Goal: Information Seeking & Learning: Learn about a topic

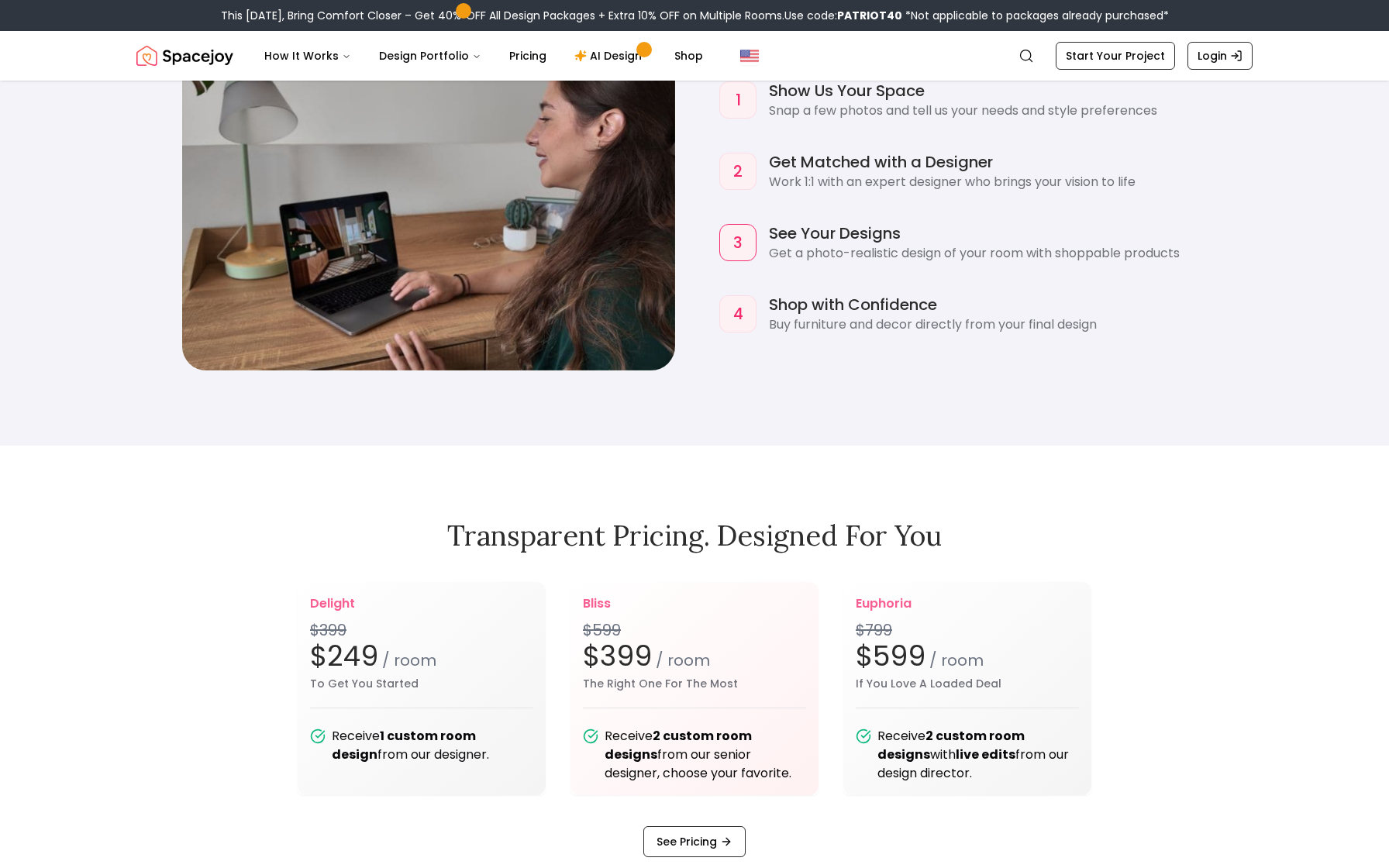
scroll to position [1853, 0]
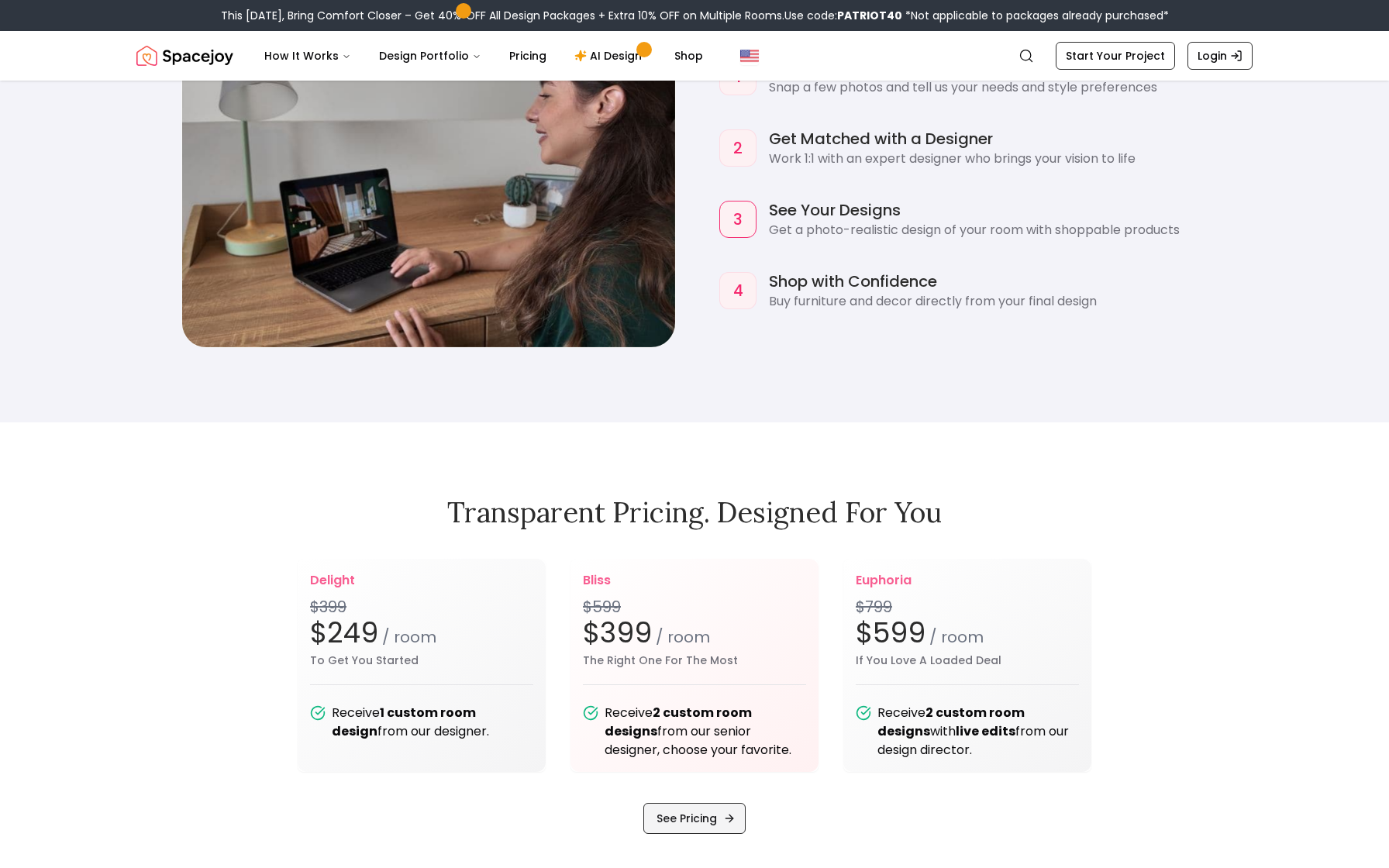
click at [711, 824] on link "See Pricing" at bounding box center [695, 818] width 102 height 31
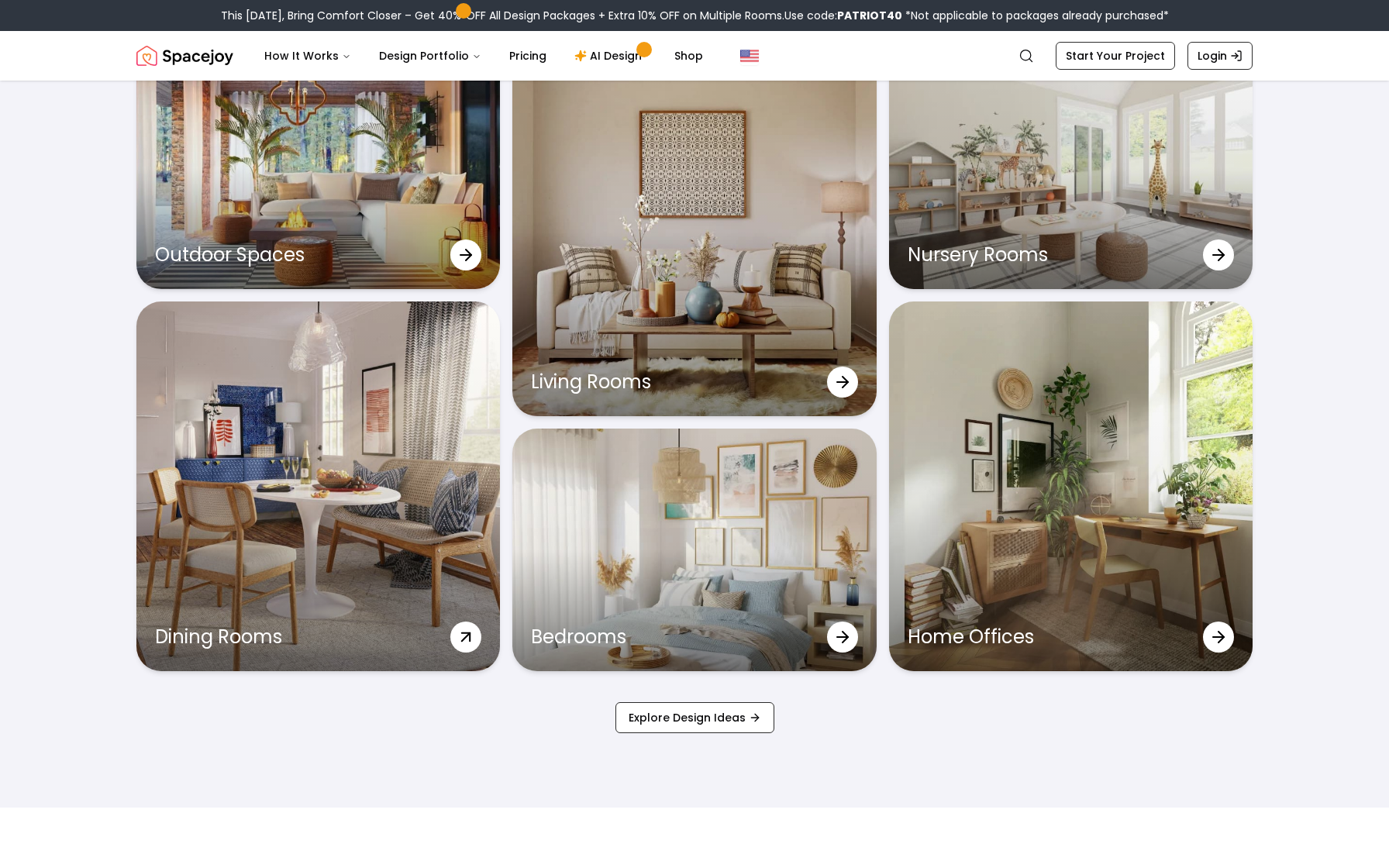
scroll to position [5165, 0]
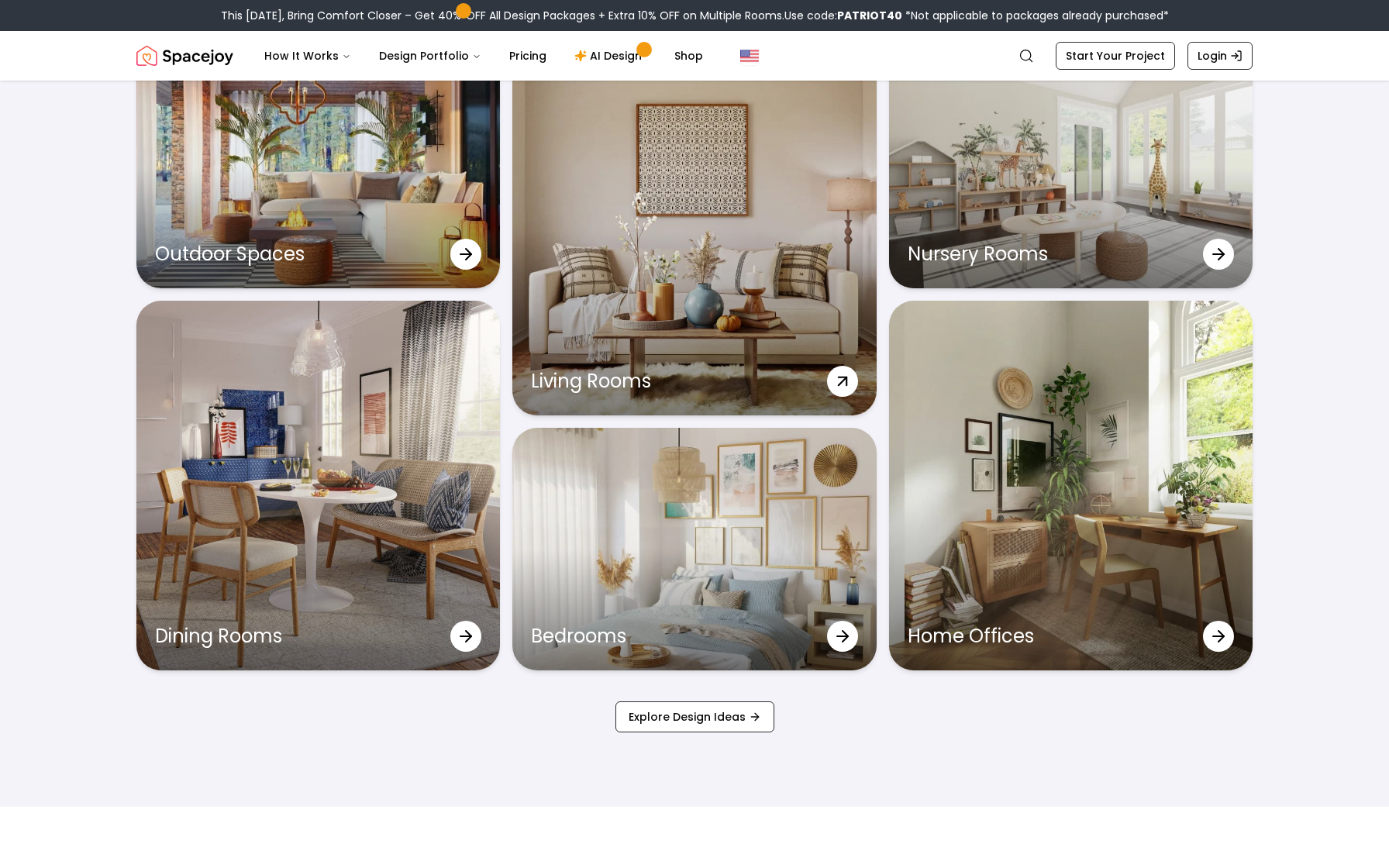
click at [696, 287] on div "Living Rooms" at bounding box center [694, 230] width 364 height 369
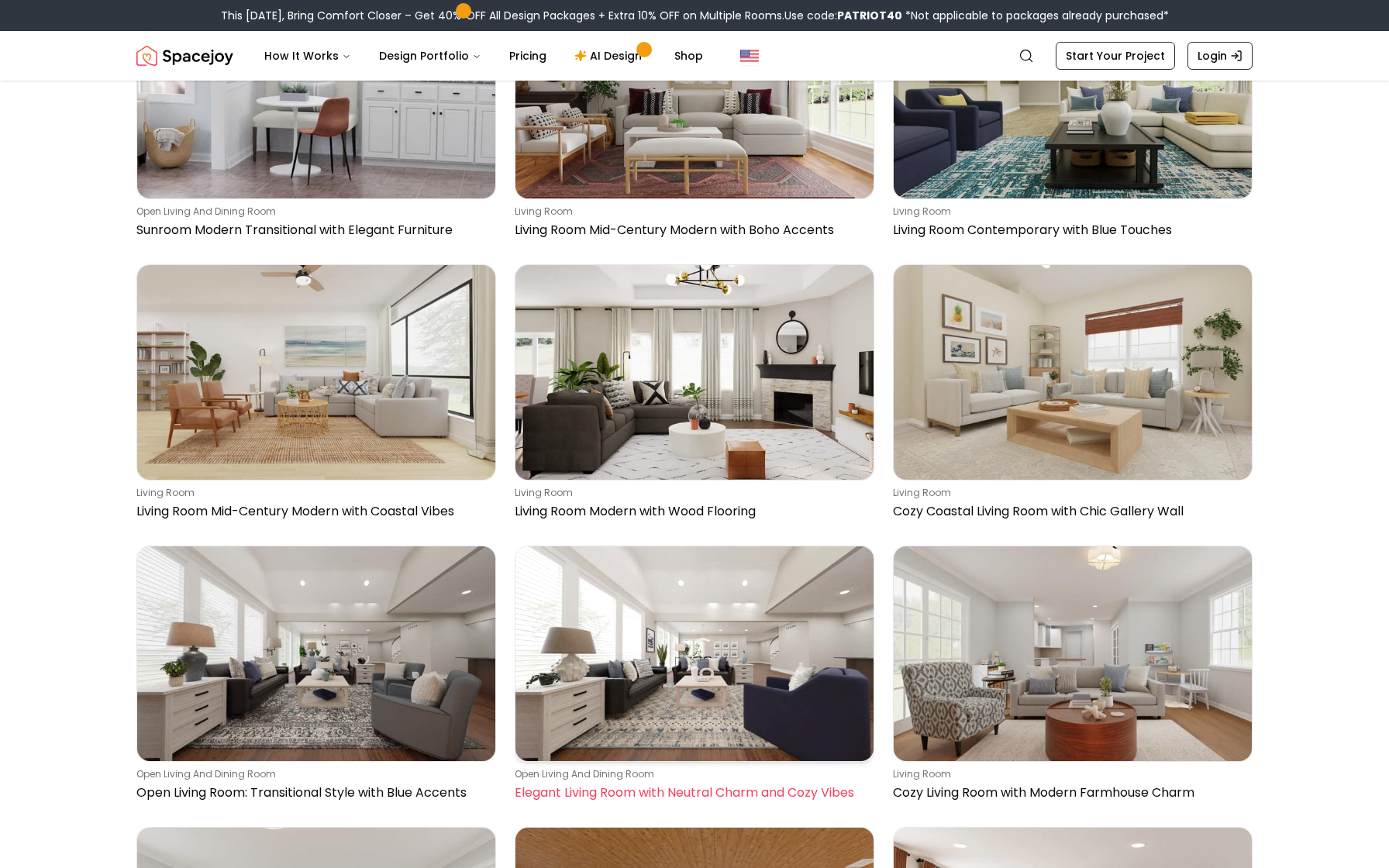
scroll to position [6699, 0]
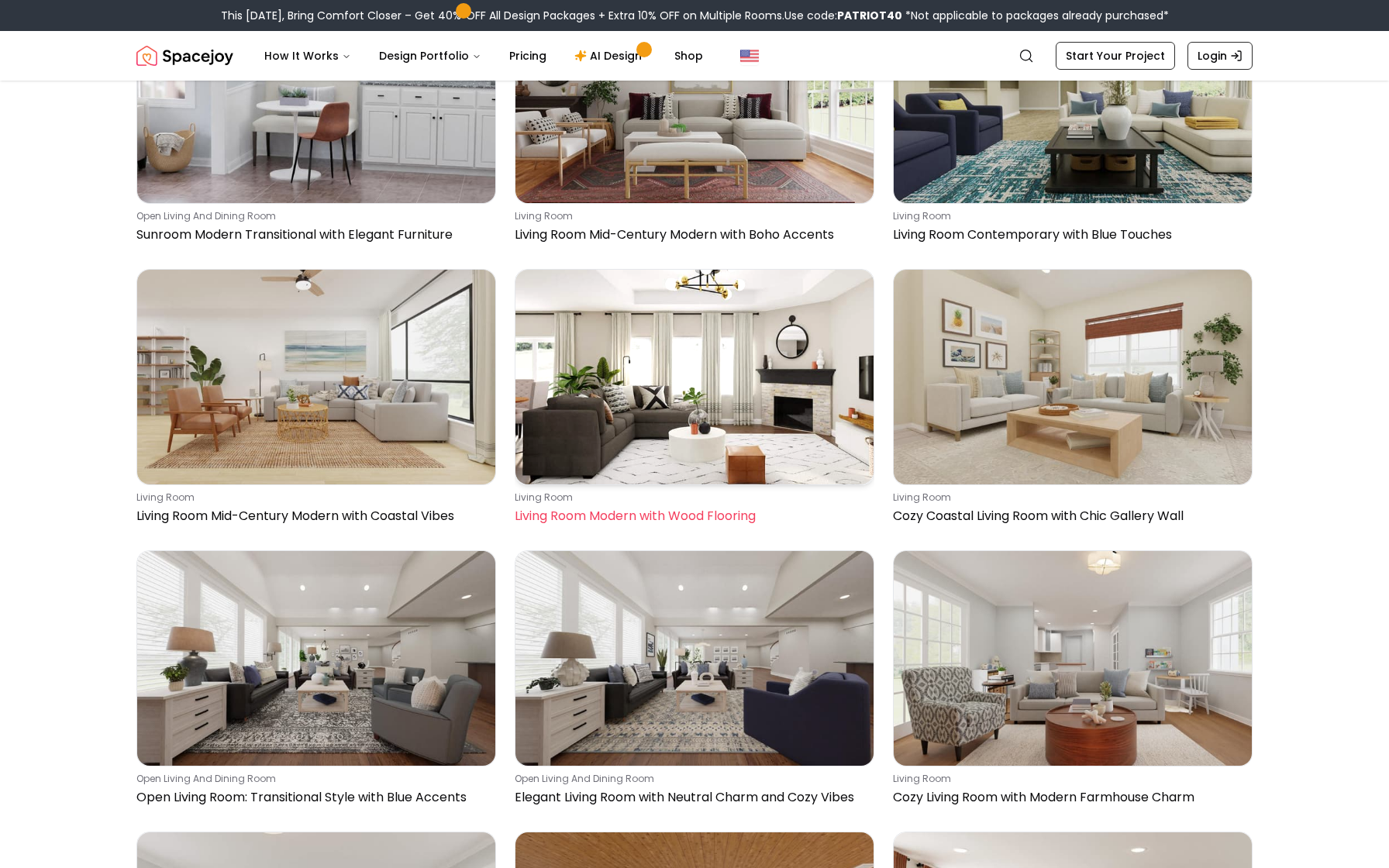
click at [647, 384] on img at bounding box center [695, 376] width 358 height 215
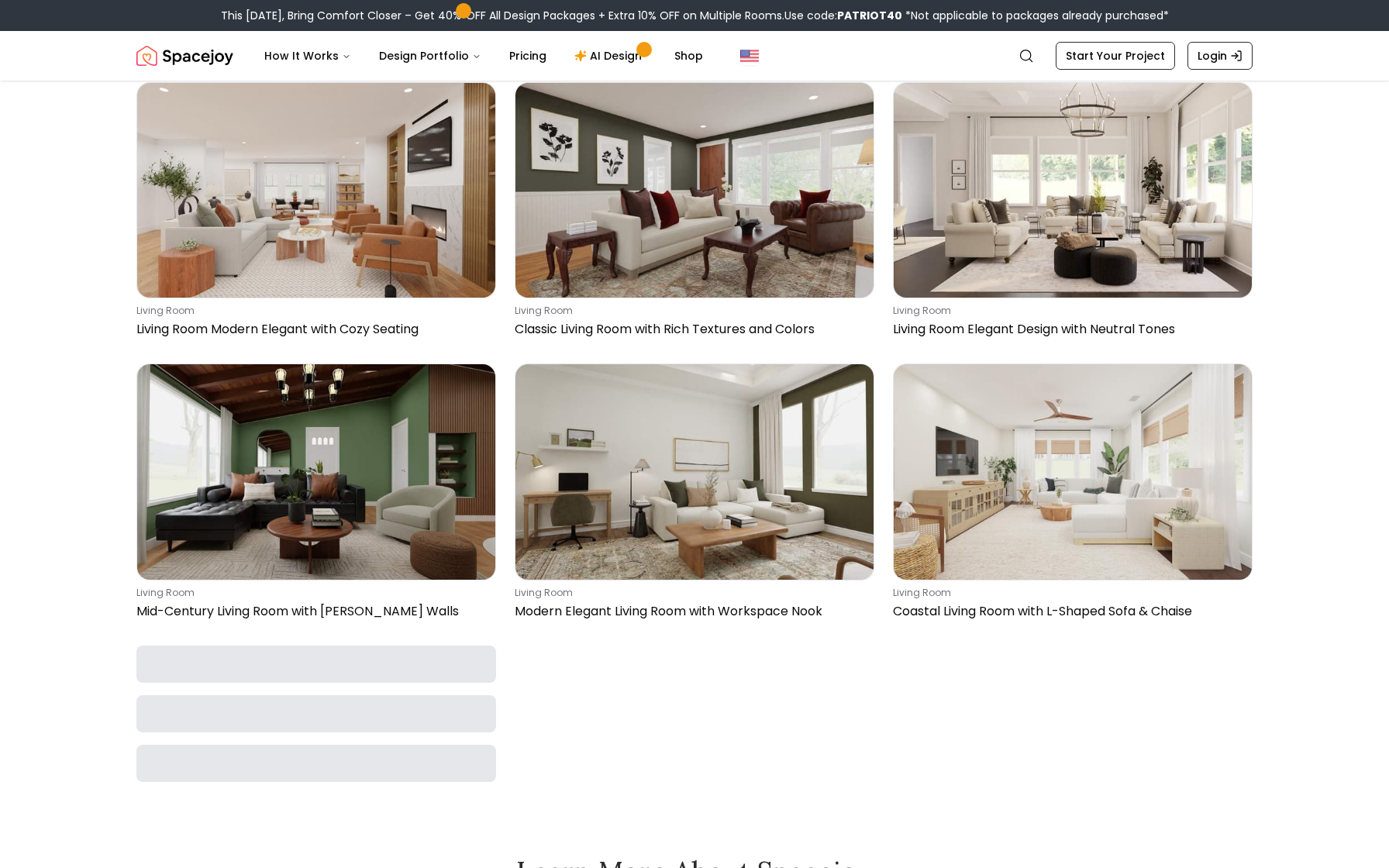
scroll to position [10557, 0]
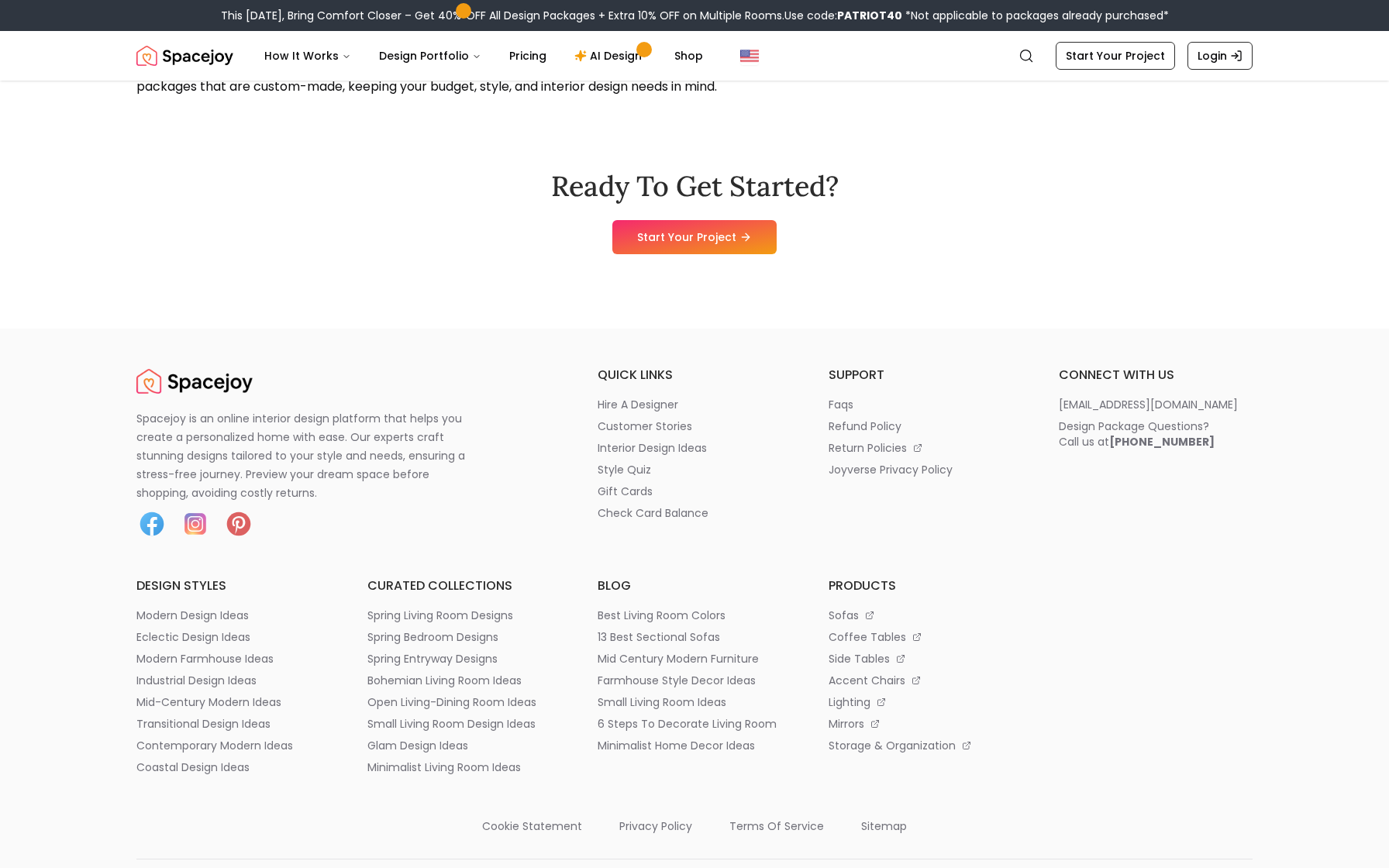
scroll to position [1676, 0]
click at [634, 469] on p "style quiz" at bounding box center [624, 468] width 54 height 15
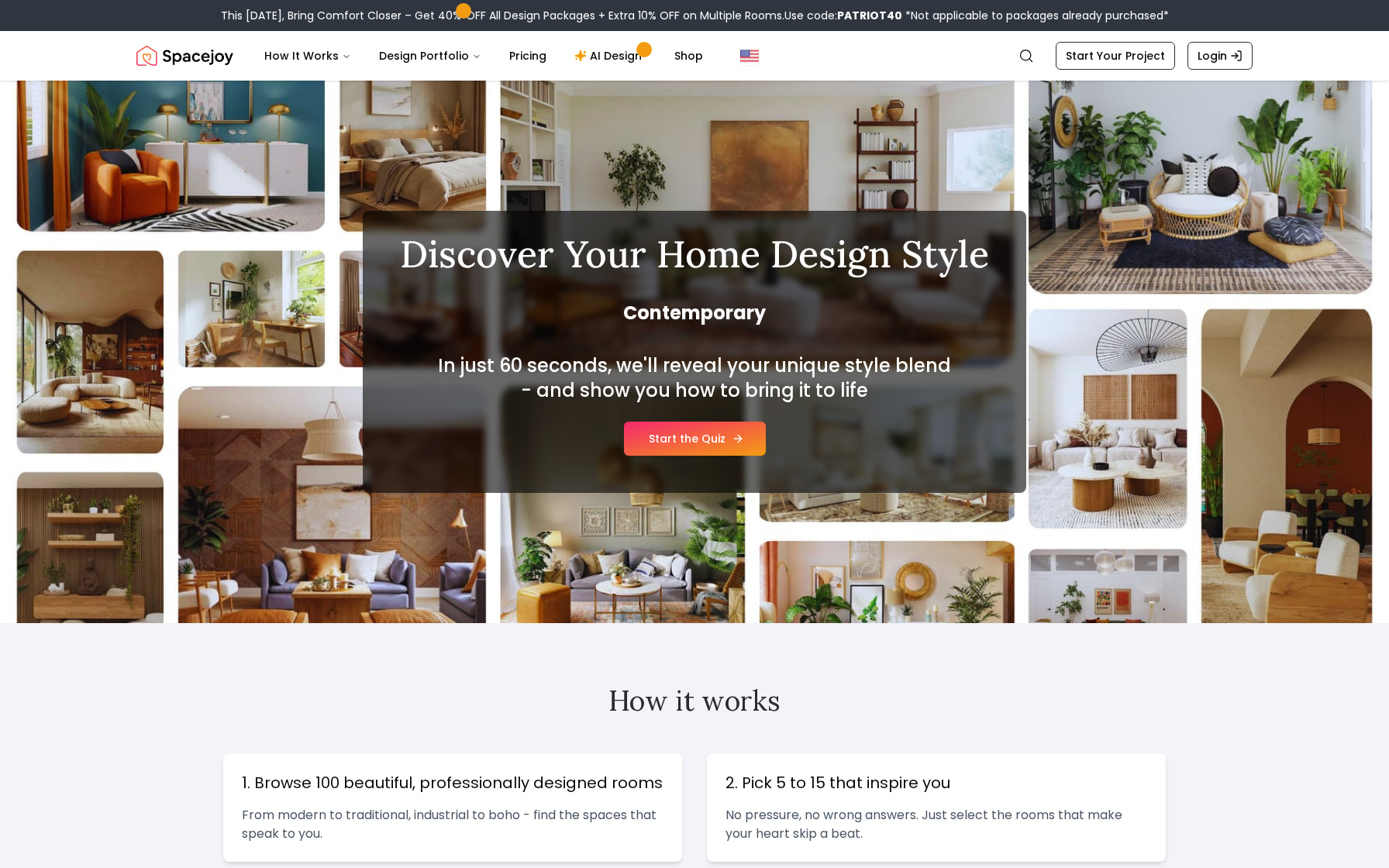
click at [651, 447] on link "Start the Quiz" at bounding box center [694, 438] width 142 height 34
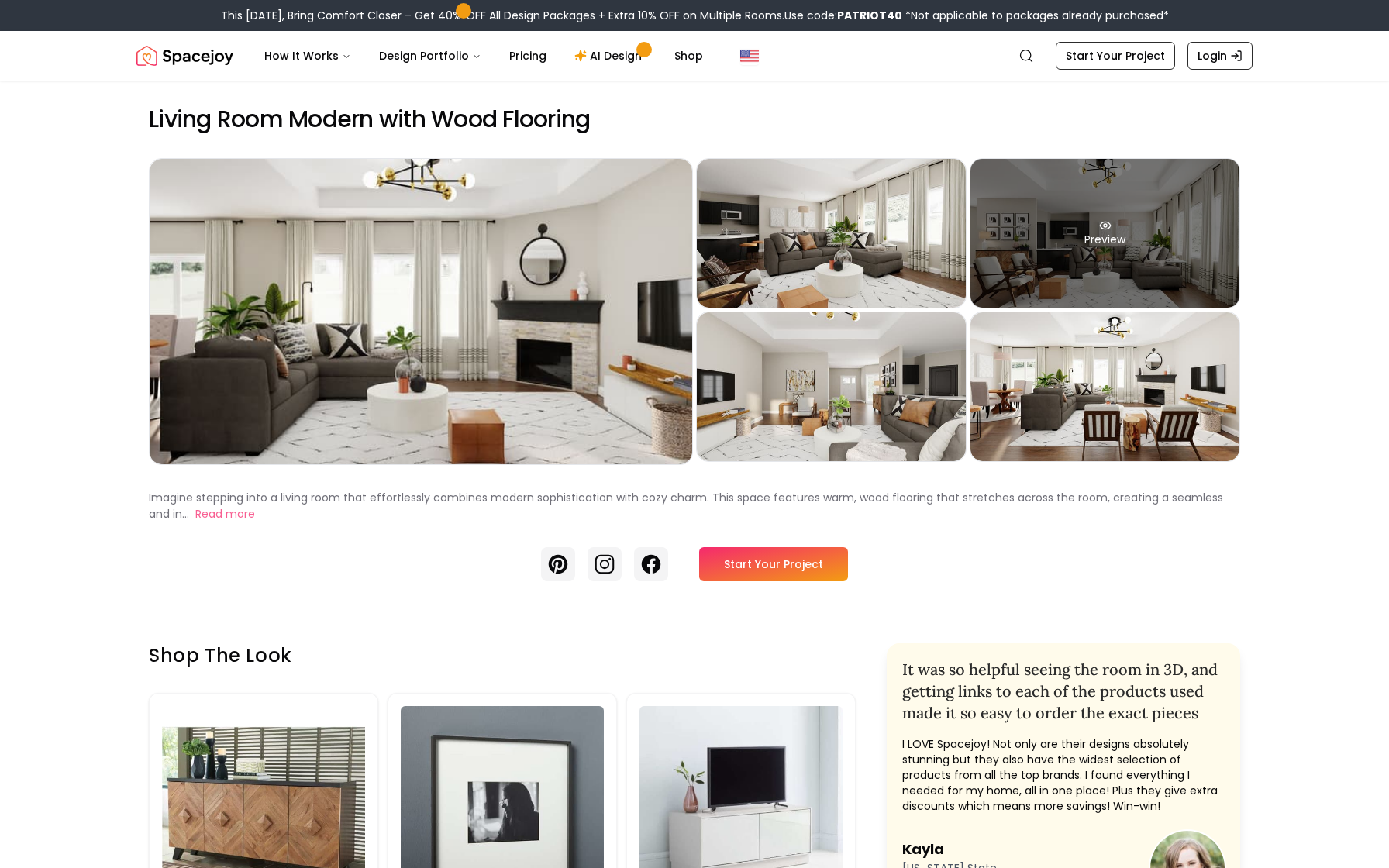
click at [1030, 257] on div "Preview" at bounding box center [1105, 233] width 269 height 149
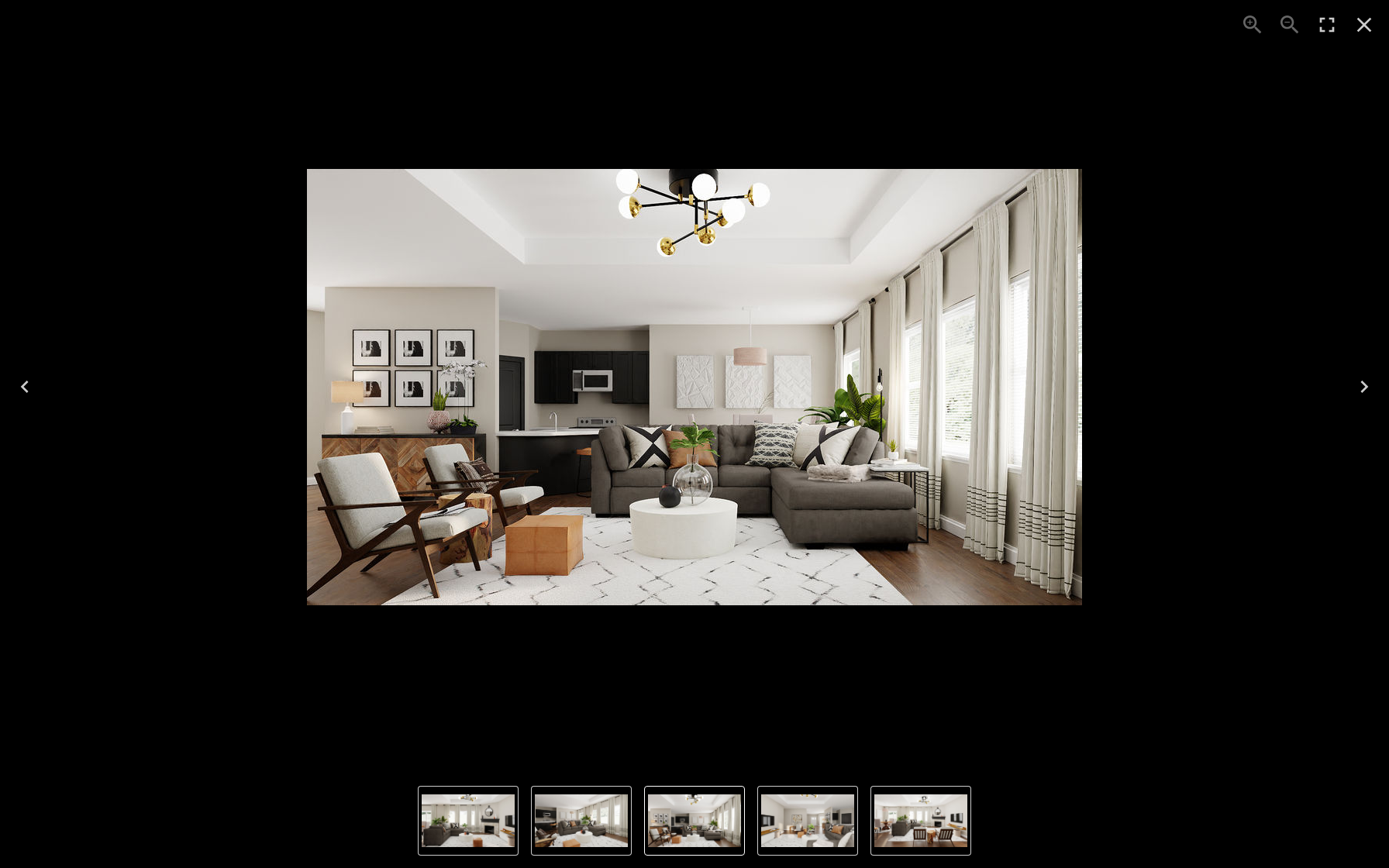
click at [1364, 386] on icon "Next" at bounding box center [1364, 386] width 25 height 25
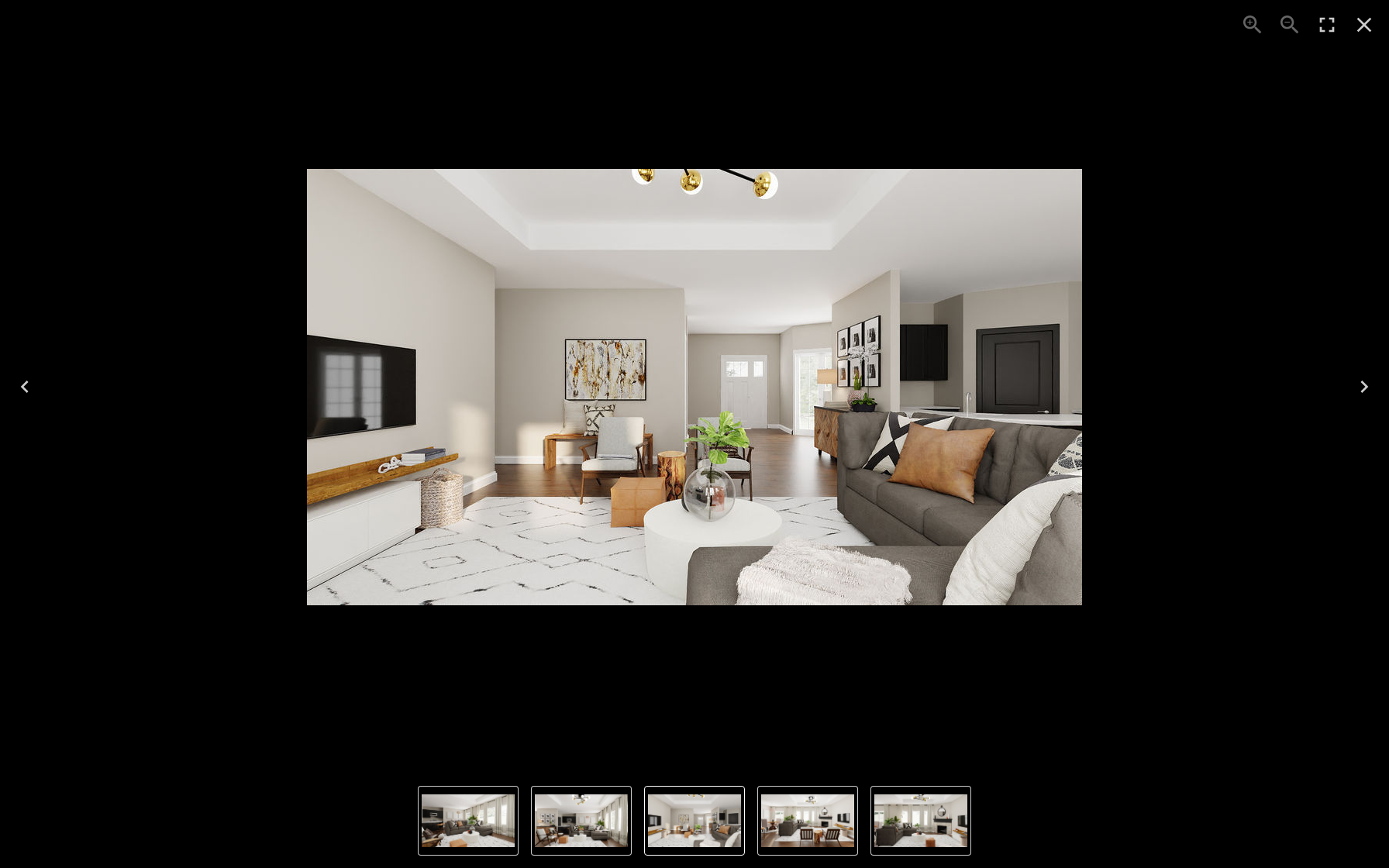
click at [1364, 385] on icon "Next" at bounding box center [1364, 387] width 8 height 13
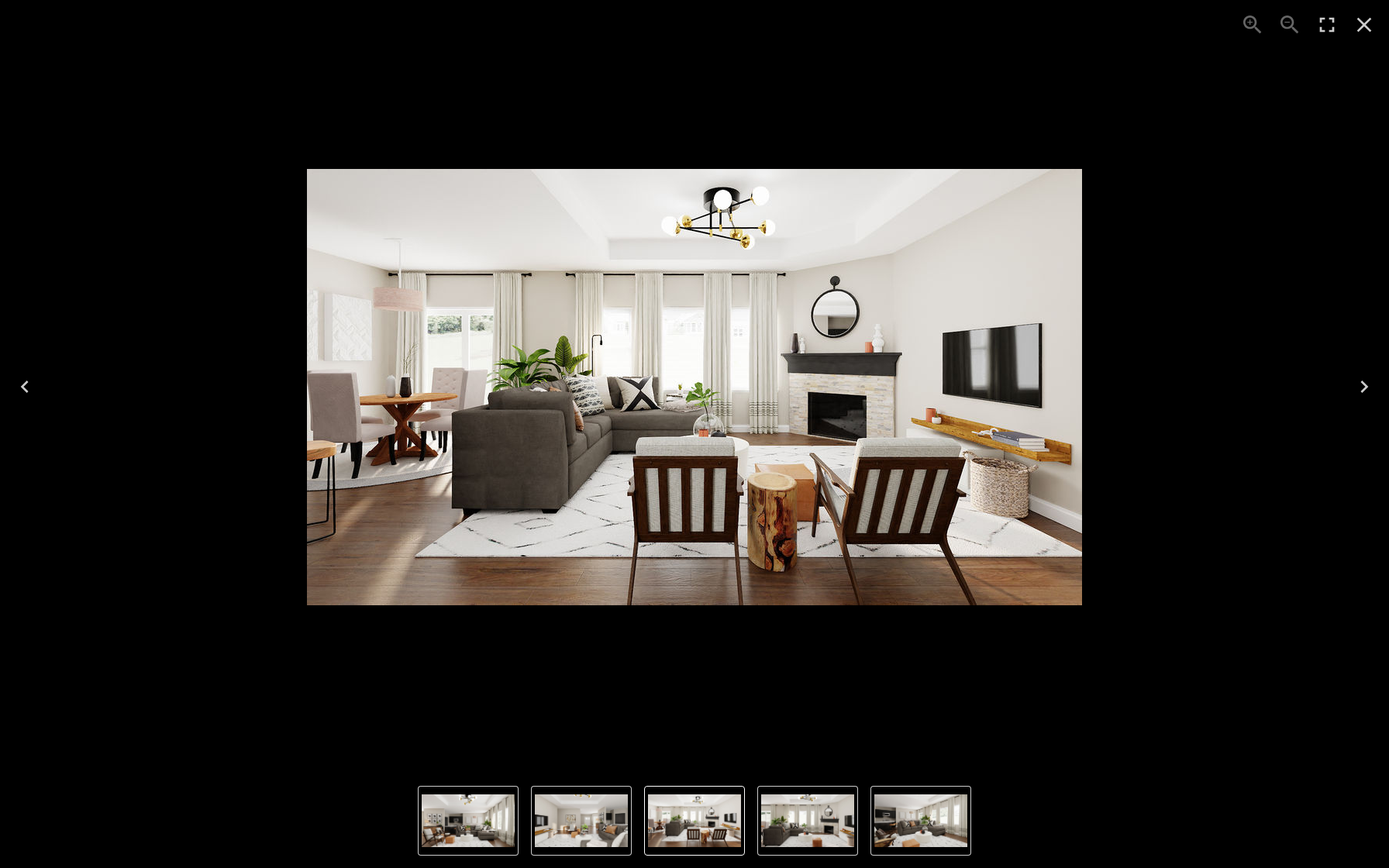
click at [1364, 385] on icon "Next" at bounding box center [1364, 387] width 8 height 13
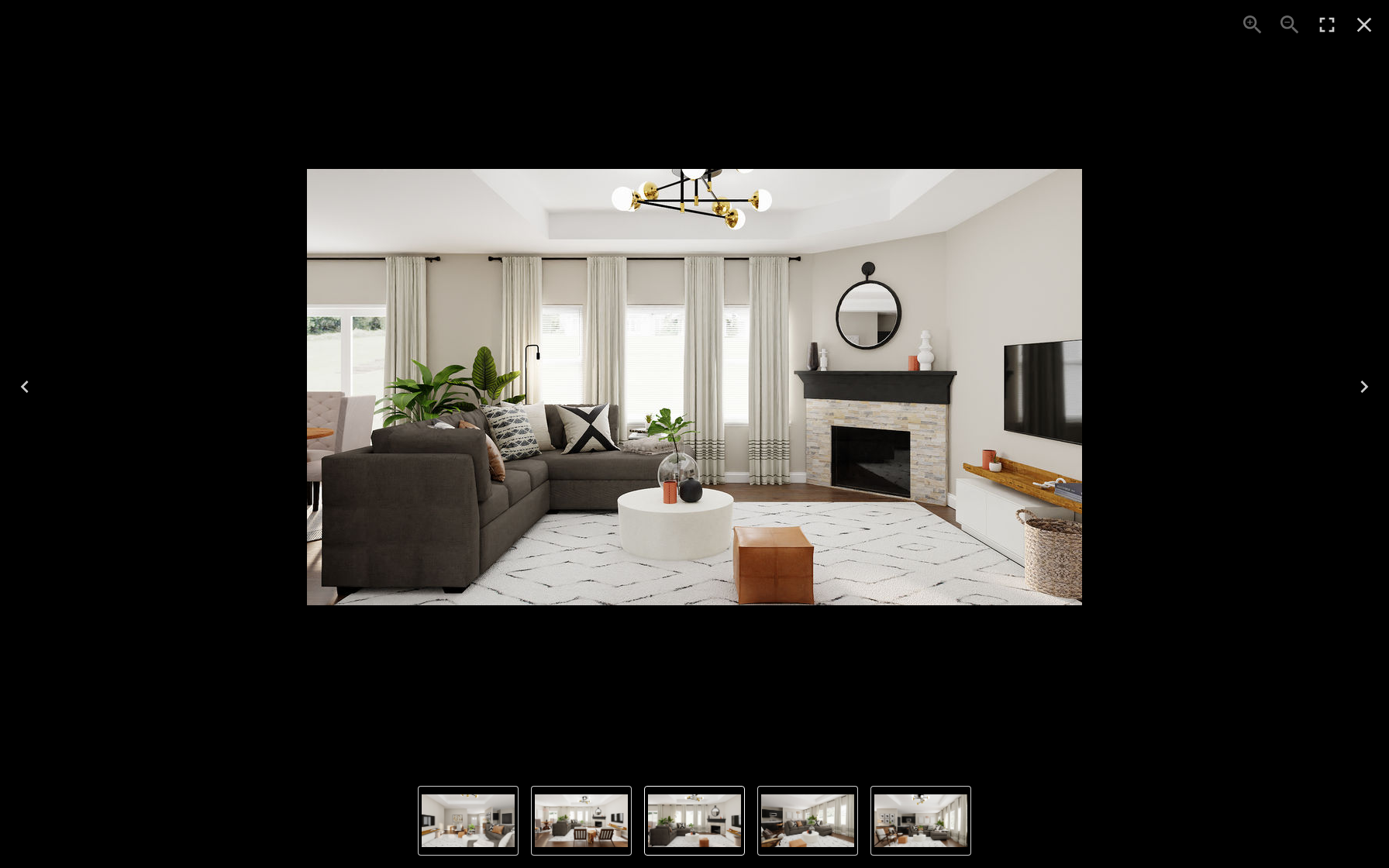
click at [1364, 385] on icon "Next" at bounding box center [1364, 387] width 8 height 13
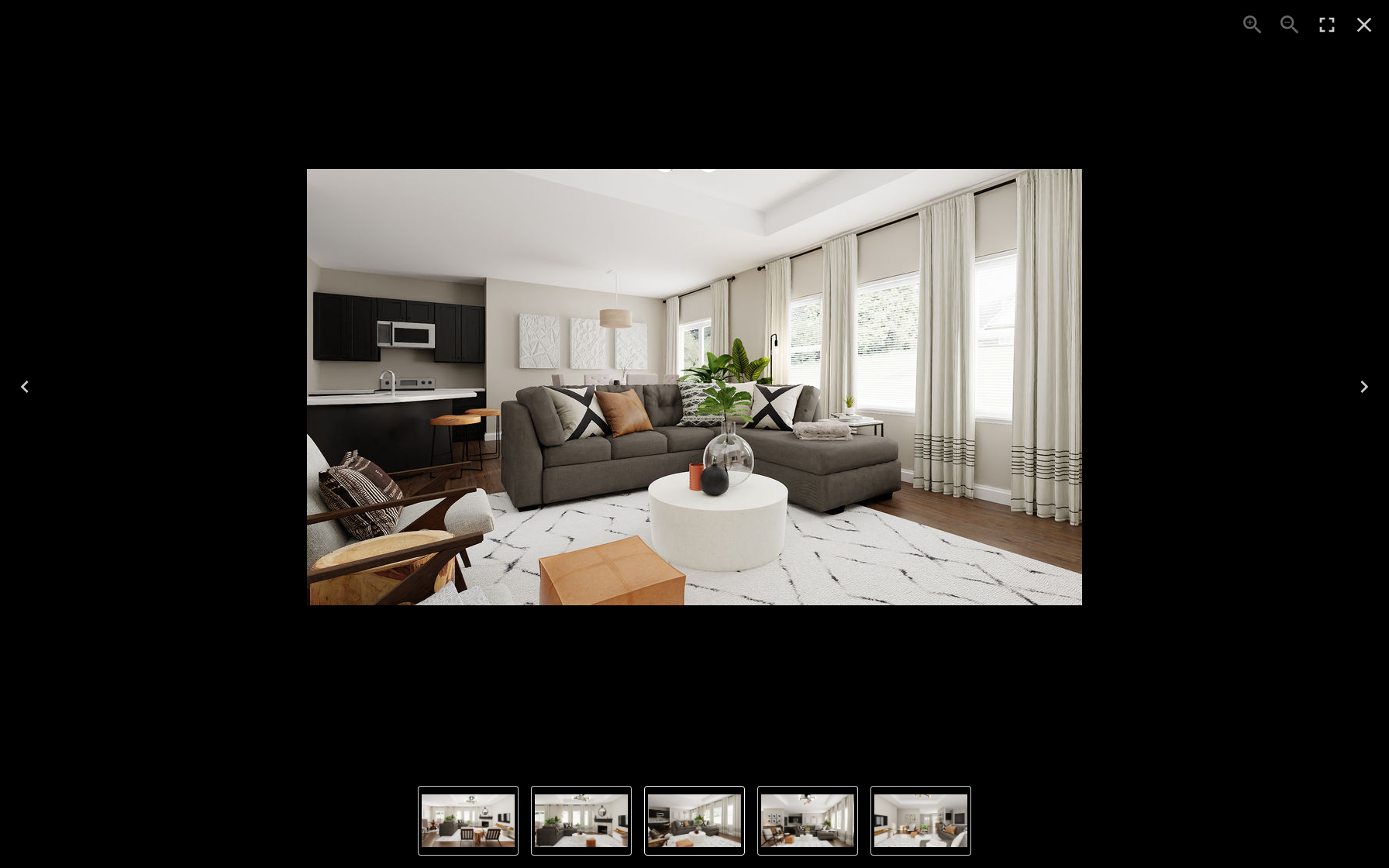
click at [1364, 385] on icon "Next" at bounding box center [1364, 387] width 8 height 13
